Goal: Task Accomplishment & Management: Use online tool/utility

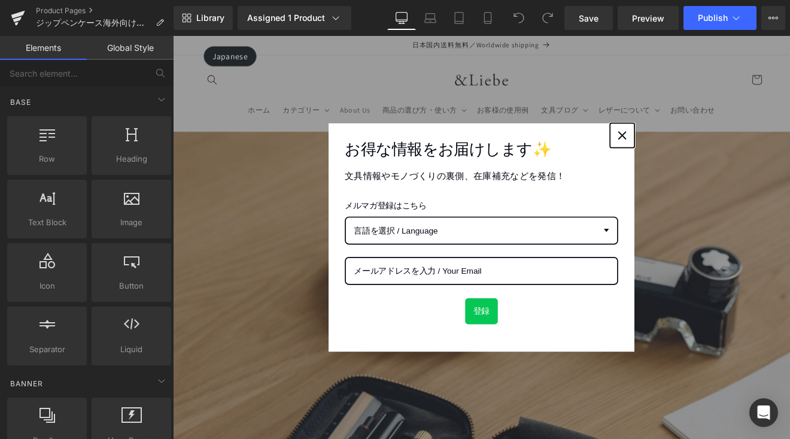
click at [705, 150] on div "Close" at bounding box center [700, 152] width 19 height 19
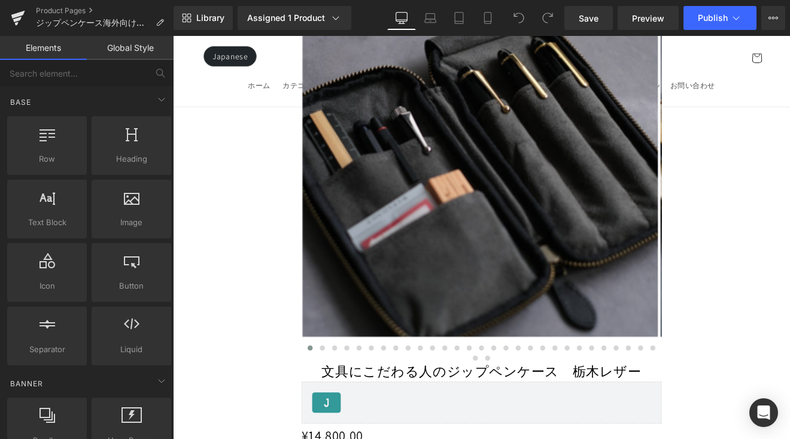
scroll to position [1306, 0]
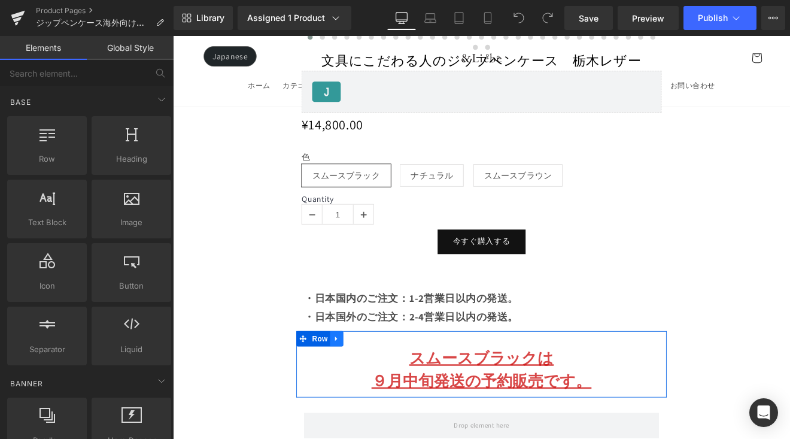
click at [366, 386] on icon at bounding box center [365, 390] width 8 height 9
click at [398, 387] on icon at bounding box center [396, 391] width 8 height 8
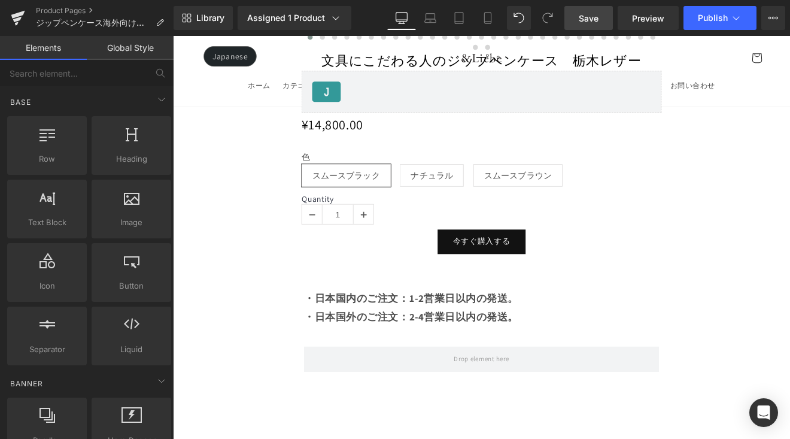
click at [581, 29] on link "Save" at bounding box center [589, 18] width 48 height 24
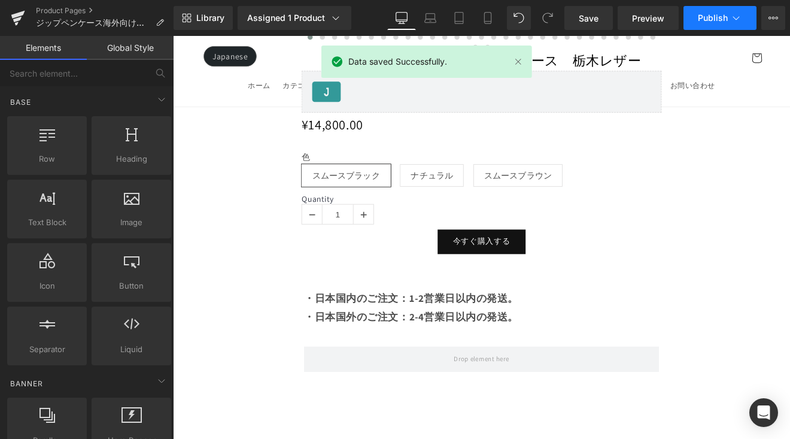
click at [708, 26] on button "Publish" at bounding box center [720, 18] width 73 height 24
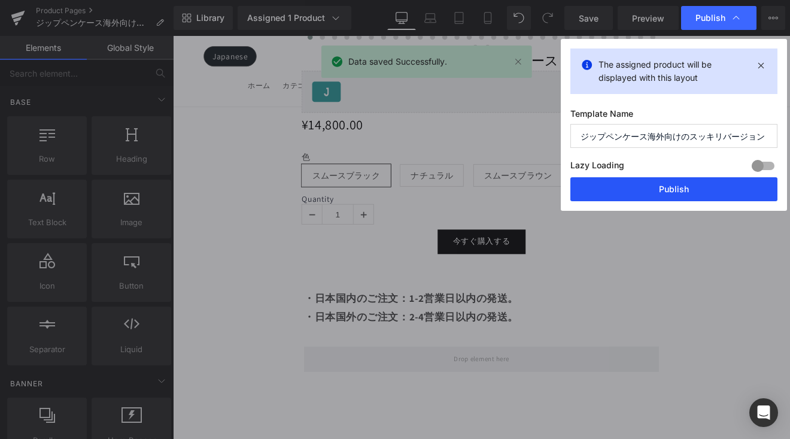
click at [706, 186] on button "Publish" at bounding box center [674, 189] width 207 height 24
